Goal: Information Seeking & Learning: Learn about a topic

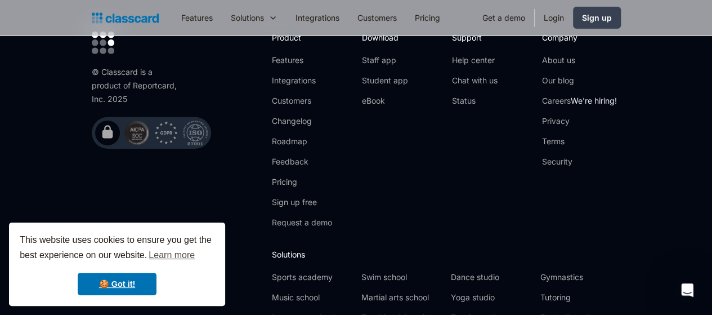
scroll to position [3899, 0]
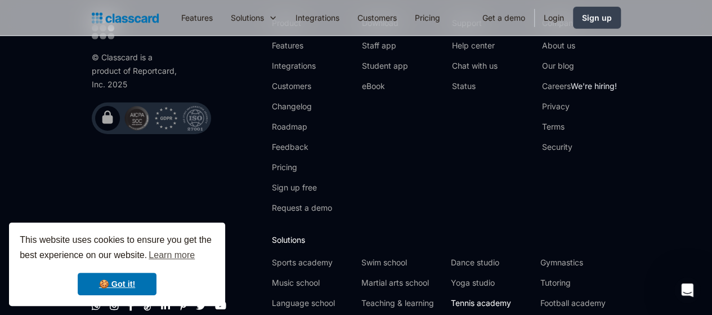
click at [494, 297] on link "Tennis academy" at bounding box center [491, 302] width 81 height 11
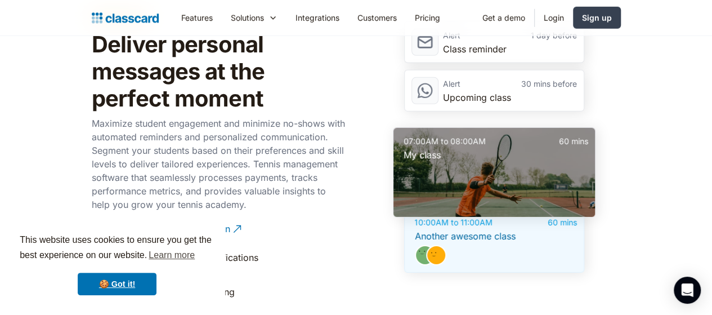
scroll to position [1708, 0]
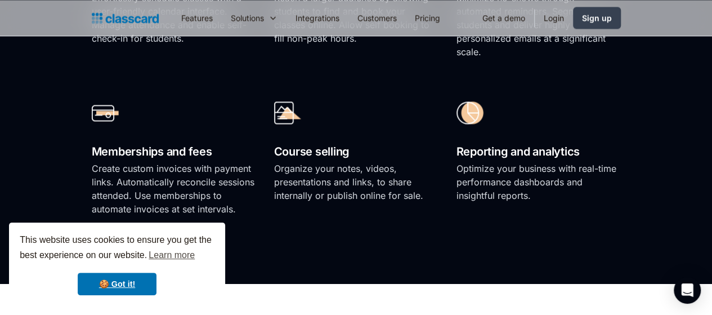
scroll to position [926, 0]
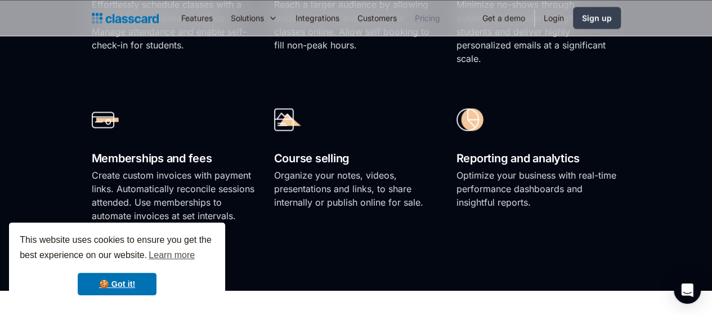
click at [406, 15] on link "Pricing" at bounding box center [427, 17] width 43 height 25
